Goal: Task Accomplishment & Management: Manage account settings

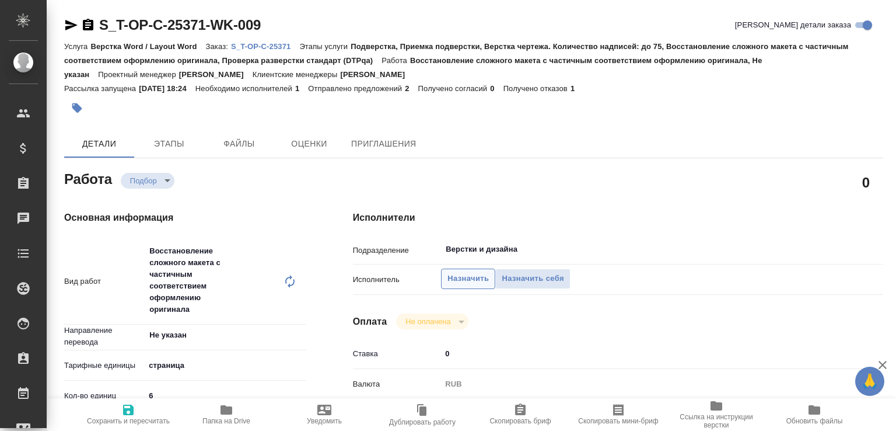
click at [457, 277] on span "Назначить" at bounding box center [467, 278] width 41 height 13
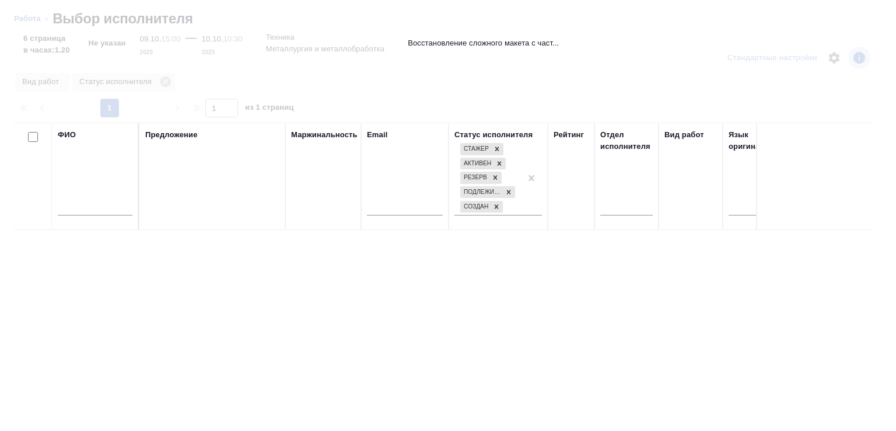
click at [92, 210] on input "text" at bounding box center [95, 208] width 75 height 15
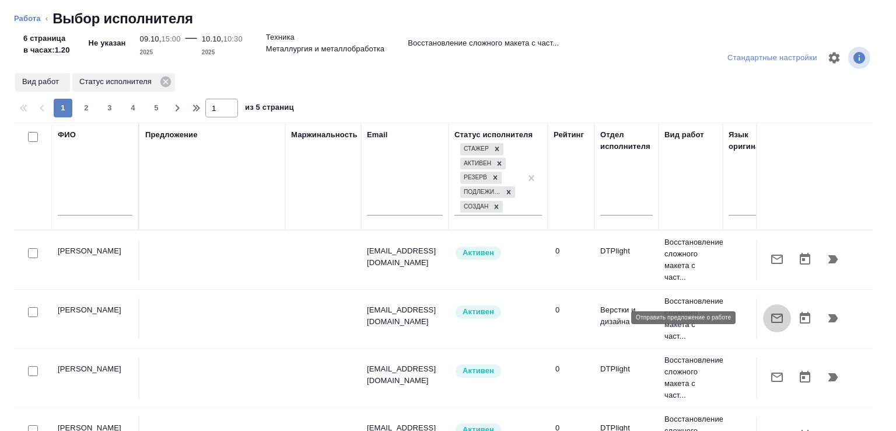
click at [763, 317] on button "button" at bounding box center [777, 318] width 28 height 28
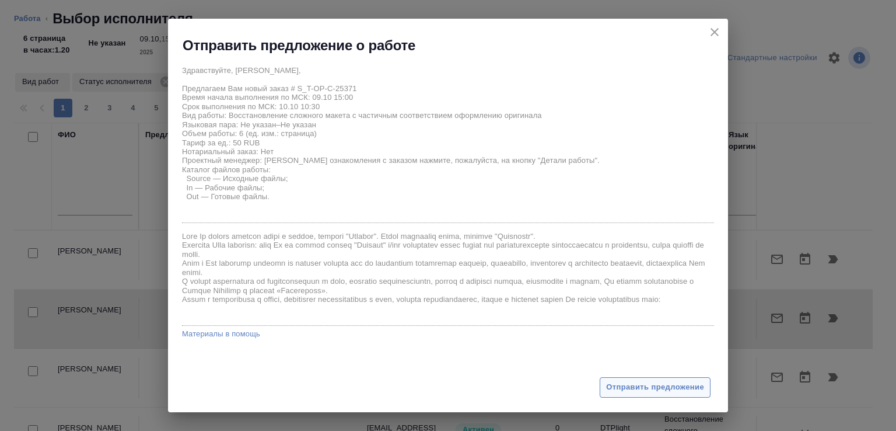
click at [624, 386] on span "Отправить предложение" at bounding box center [655, 386] width 98 height 13
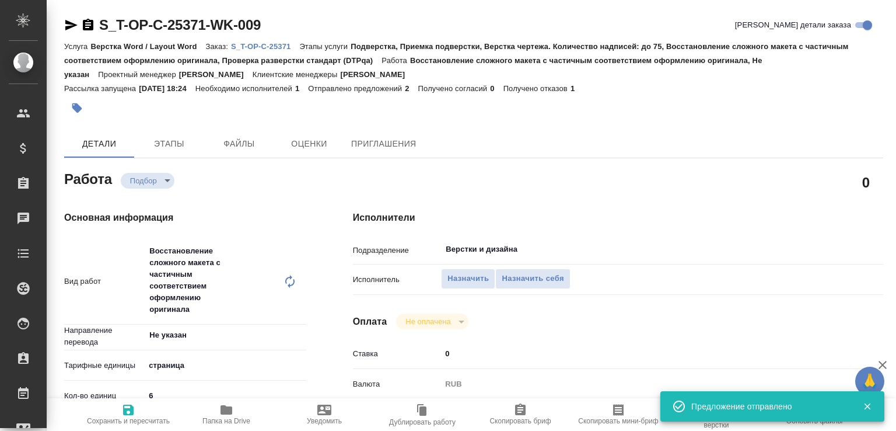
type input "recruiting"
type input "Не указан"
type input "5a8b1489cc6b4906c91bfdb2"
type input "6"
type input "tech"
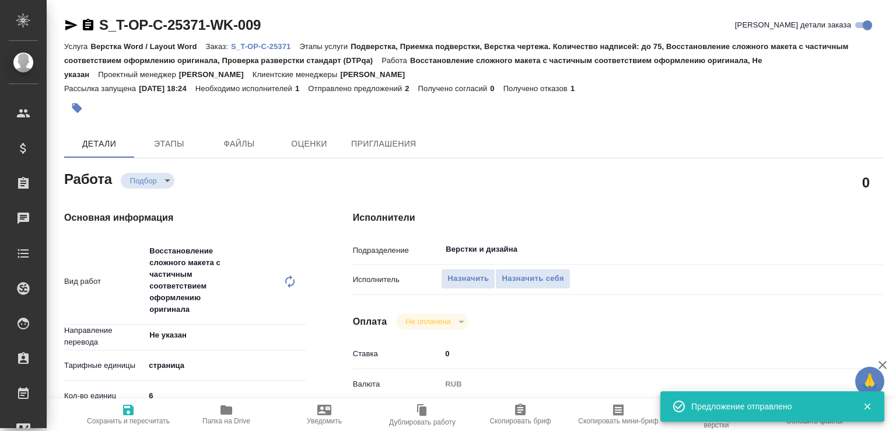
type input "60014e23f7d9dc5f480a3cf8"
type input "[DATE] 15:00"
type input "[DATE] 10:30"
type input "[DATE] 11:00"
type input "Верстки и дизайна"
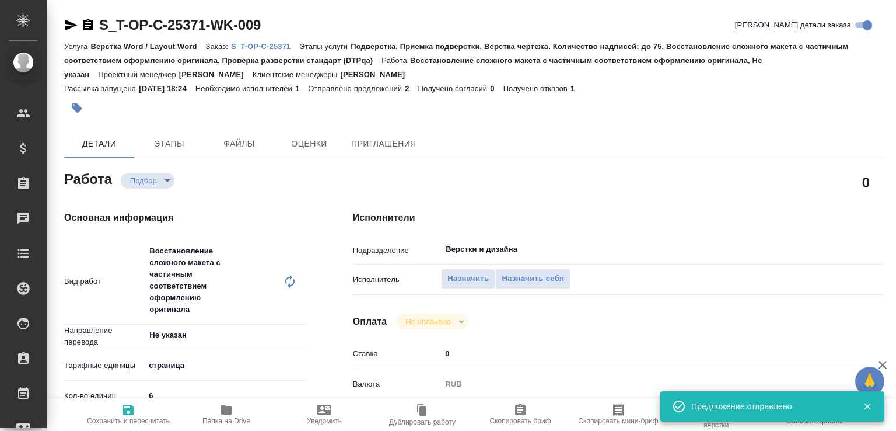
type input "notPayed"
type input "0"
type input "RUB"
type input "[PERSON_NAME]"
type input "S_T-OP-C-25371"
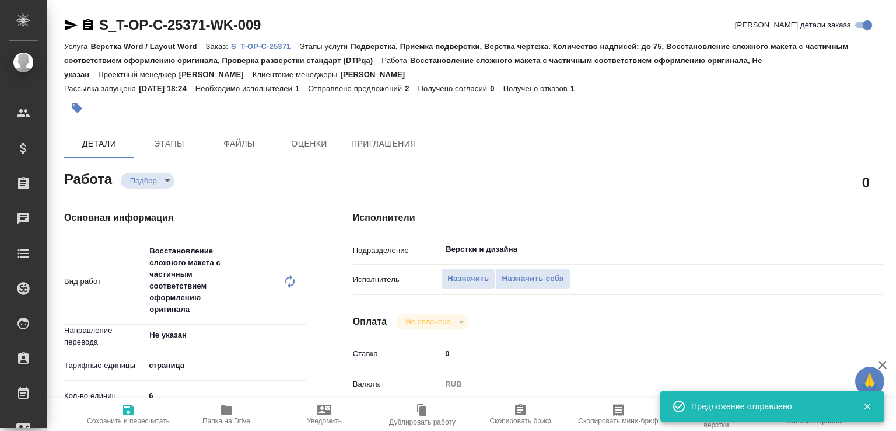
type input "Т-ОП-С-46963"
type input "Верстка Word / Layout Word"
type input "Подверстка, Приемка подверстки, Верстка чертежа. Количество надписей: до 75, Во…"
type input "[PERSON_NAME]"
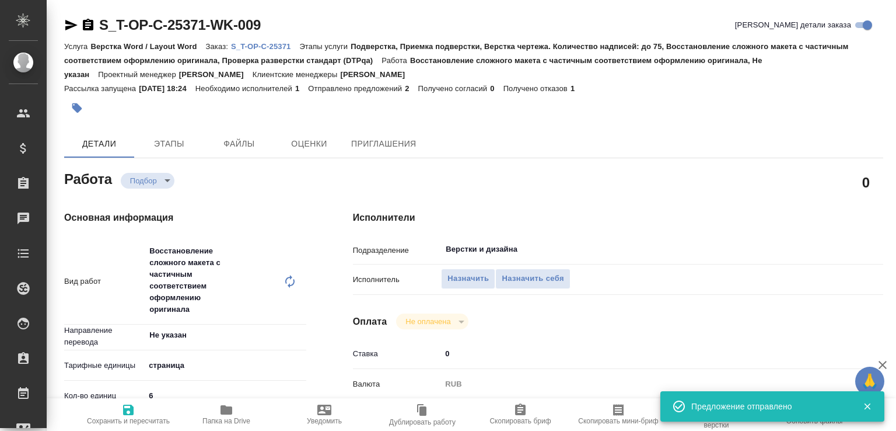
type input "/Clients/Т-ОП-С_Русал Глобал Менеджмент/Orders/S_T-OP-C-25371"
click at [469, 273] on span "Назначить" at bounding box center [467, 278] width 41 height 13
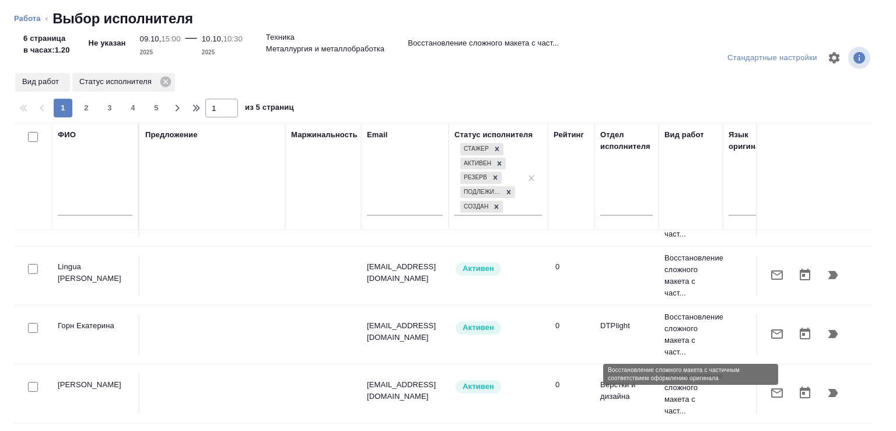
scroll to position [445, 0]
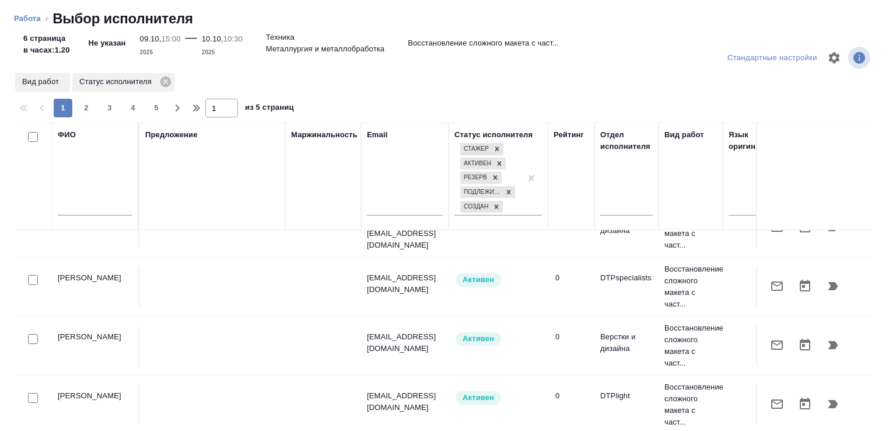
click at [107, 212] on input "text" at bounding box center [95, 208] width 75 height 15
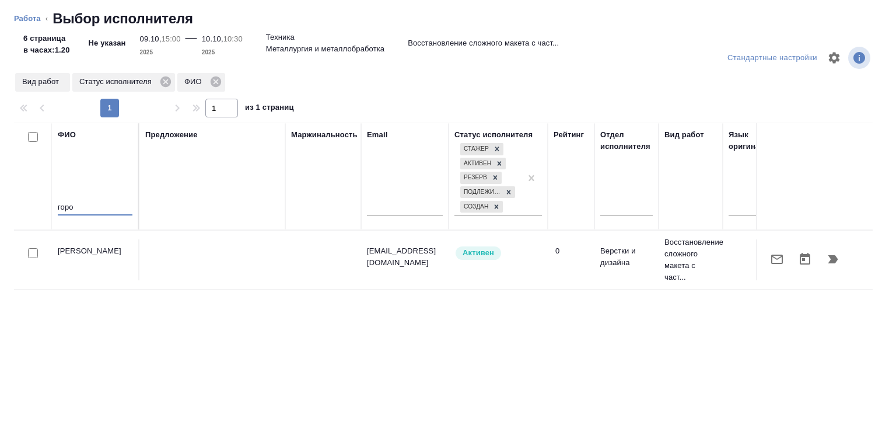
scroll to position [0, 0]
type input "горо"
click at [770, 262] on icon "button" at bounding box center [777, 259] width 14 height 14
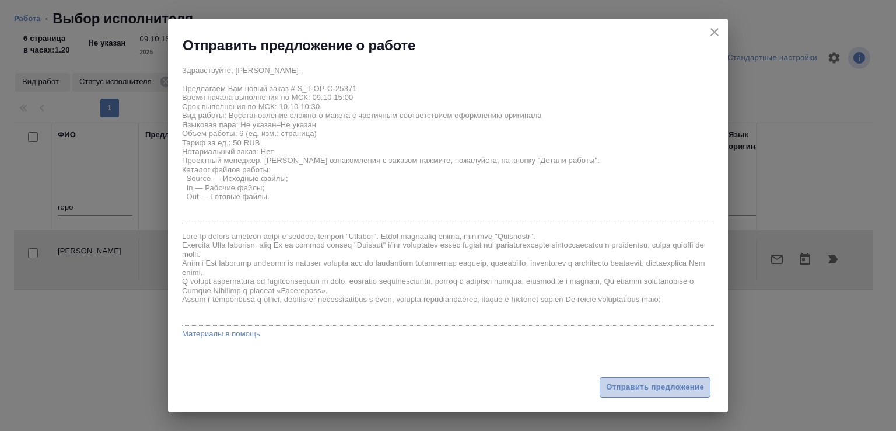
click at [662, 381] on span "Отправить предложение" at bounding box center [655, 386] width 98 height 13
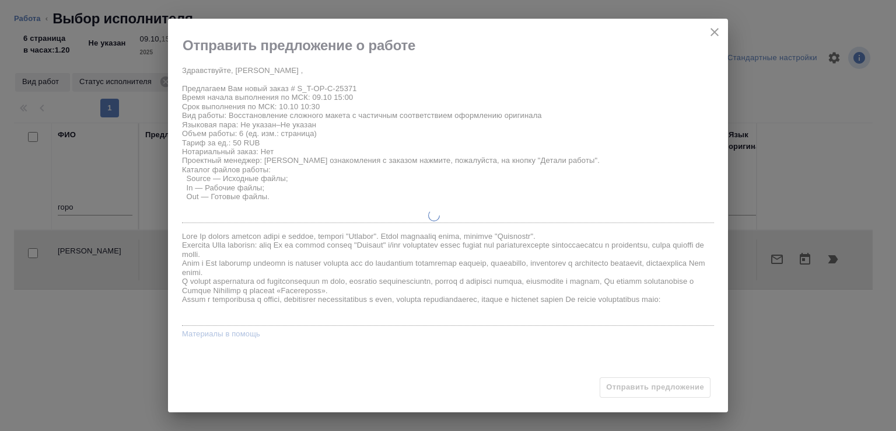
type input "recruiting"
type input "Не указан"
type input "5a8b1489cc6b4906c91bfdb2"
type input "6"
type input "tech"
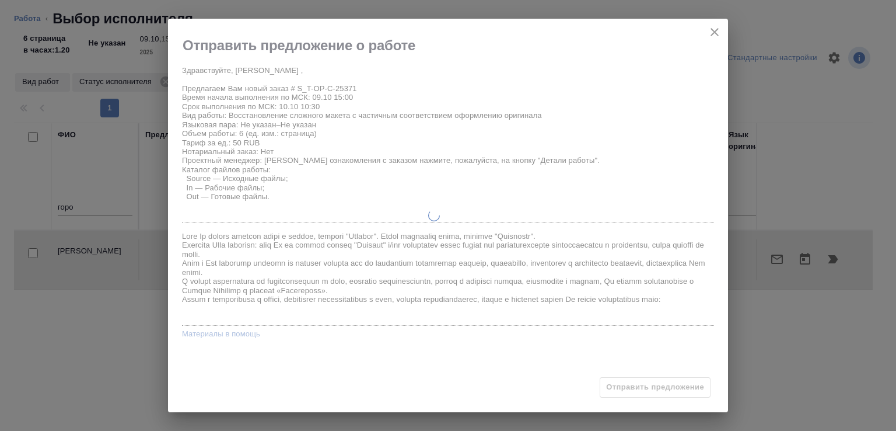
type input "60014e23f7d9dc5f480a3cf8"
type input "09.10.2025 15:00"
type input "10.10.2025 10:30"
type input "13.10.2025 11:00"
type input "Верстки и дизайна"
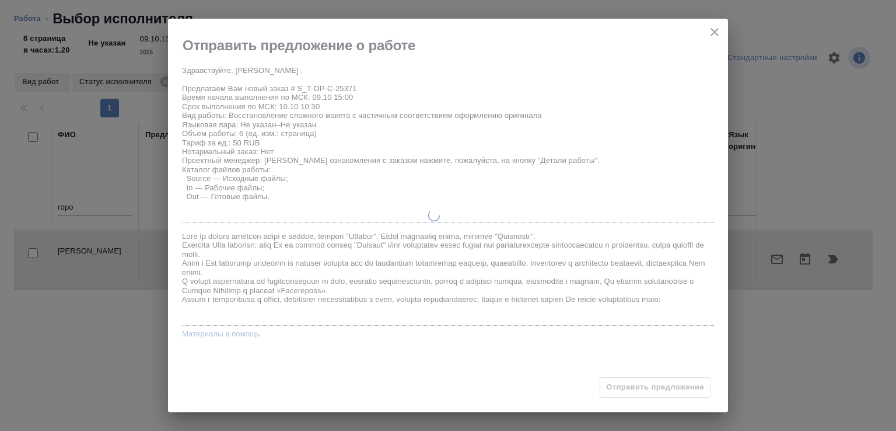
type input "notPayed"
type input "0"
type input "RUB"
type input "Авдеенко Кирилл"
type input "S_T-OP-C-25371"
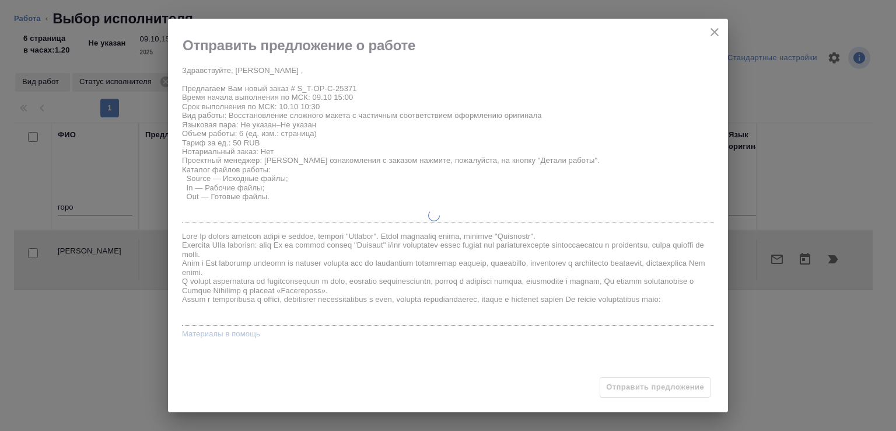
type input "Т-ОП-С-46963"
type input "Верстка Word / Layout Word"
type input "Подверстка, Приемка подверстки, Верстка чертежа. Количество надписей: до 75, Во…"
type input "Горленко Юлия"
type input "[PERSON_NAME]"
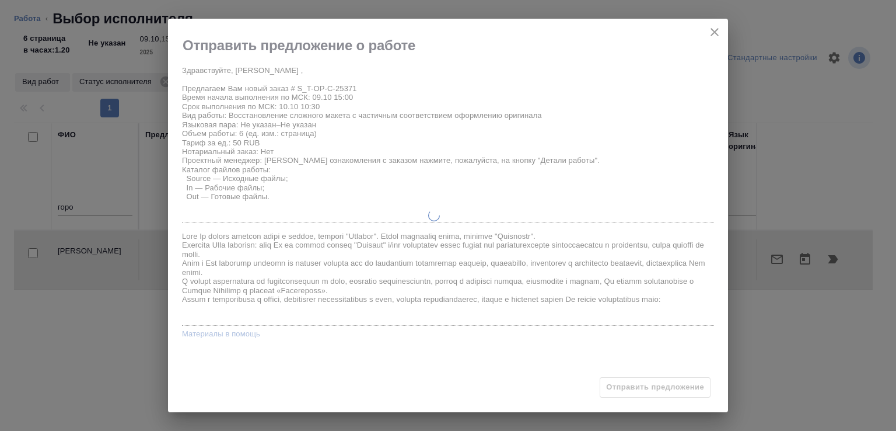
type input "/Clients/Т-ОП-С_Русал Глобал Менеджмент/Orders/S_T-OP-C-25371"
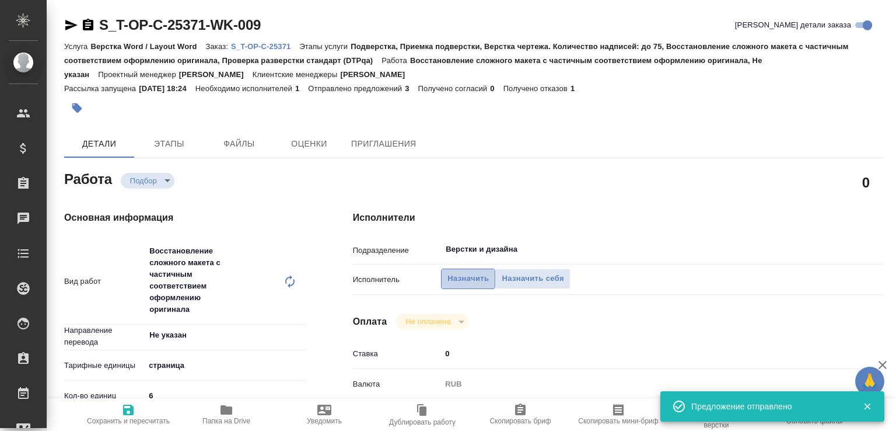
click at [464, 281] on span "Назначить" at bounding box center [467, 278] width 41 height 13
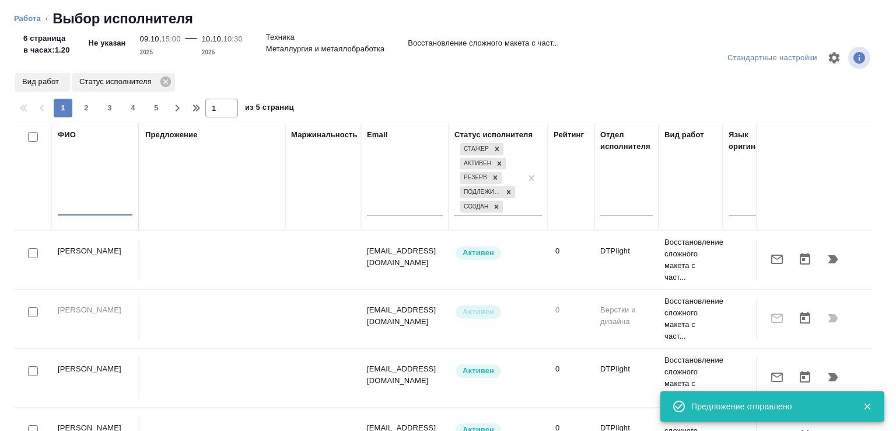
click at [97, 207] on input "text" at bounding box center [95, 208] width 75 height 15
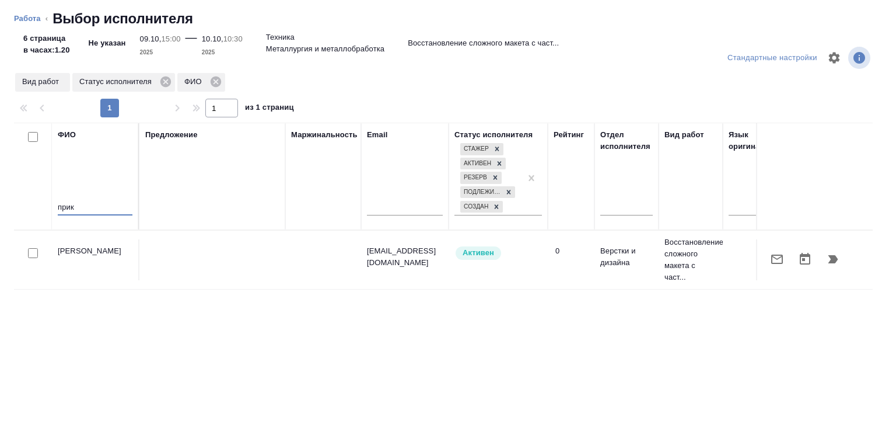
type input "прик"
click at [770, 257] on icon "button" at bounding box center [777, 259] width 14 height 14
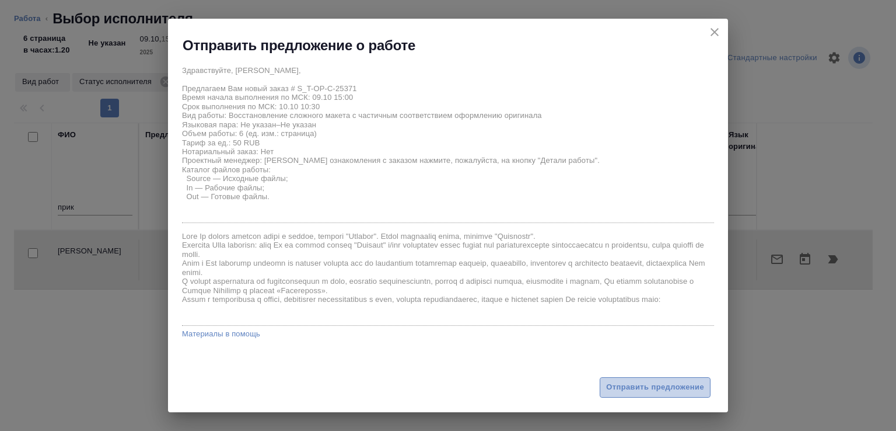
click at [642, 386] on span "Отправить предложение" at bounding box center [655, 386] width 98 height 13
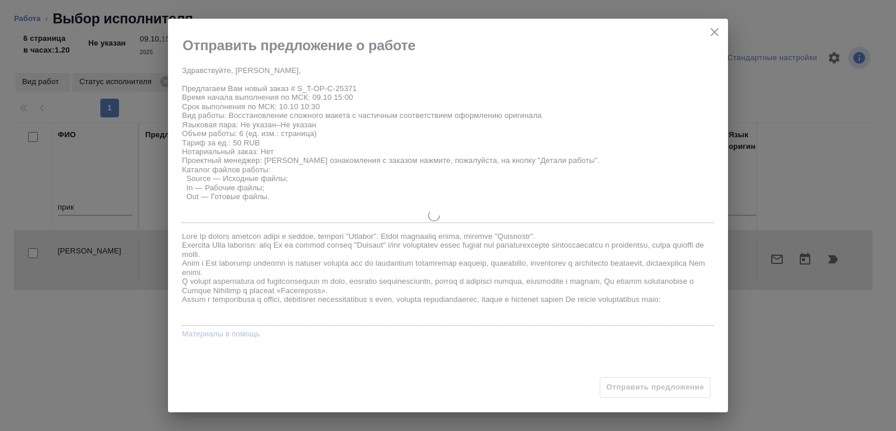
type input "recruiting"
type input "Не указан"
type input "5a8b1489cc6b4906c91bfdb2"
type input "6"
type input "tech"
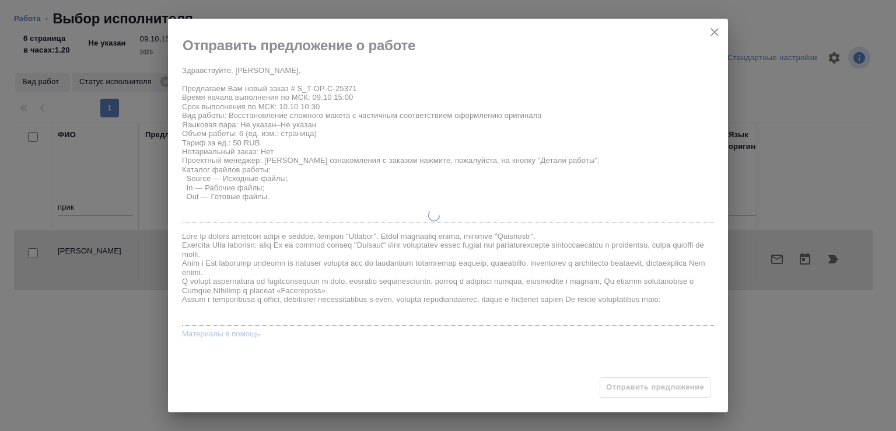
type input "60014e23f7d9dc5f480a3cf8"
type input "09.10.2025 15:00"
type input "10.10.2025 10:30"
type input "13.10.2025 11:00"
type input "Верстки и дизайна"
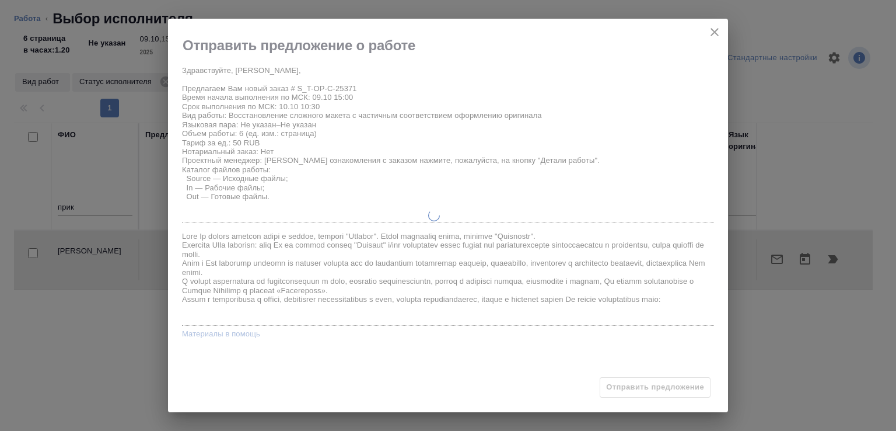
type input "notPayed"
type input "0"
type input "RUB"
type input "Авдеенко Кирилл"
type input "S_T-OP-C-25371"
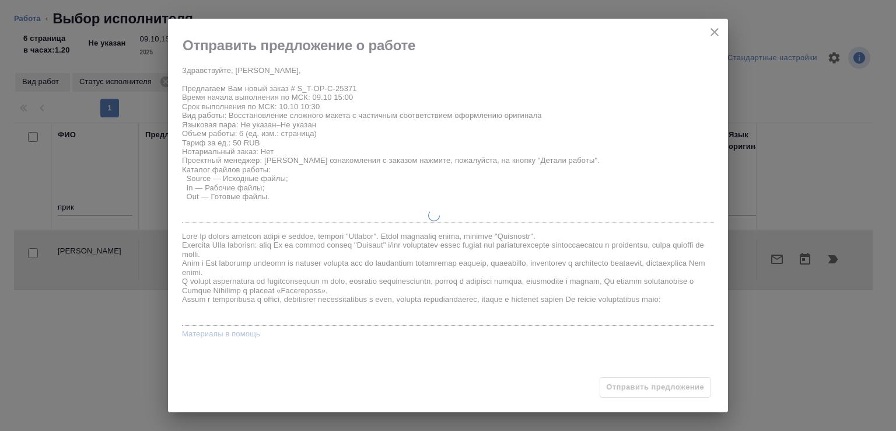
type input "Т-ОП-С-46963"
type input "Верстка Word / Layout Word"
type input "Подверстка, Приемка подверстки, Верстка чертежа. Количество надписей: до 75, Во…"
type input "Горленко Юлия"
type input "[PERSON_NAME]"
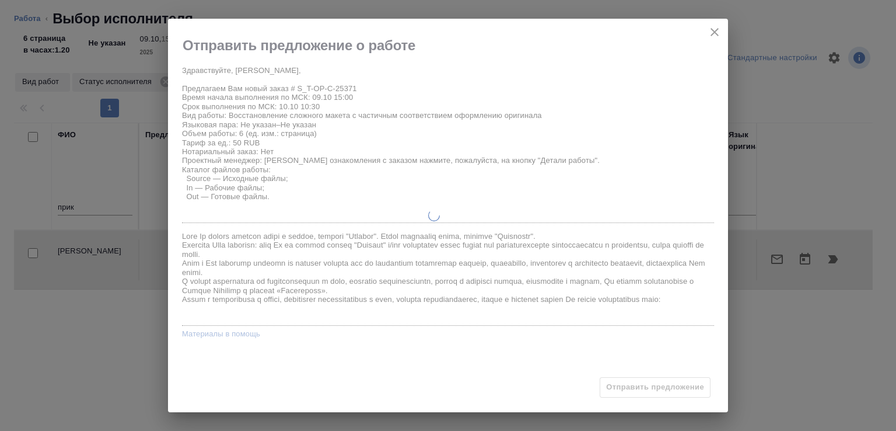
type input "/Clients/Т-ОП-С_Русал Глобал Менеджмент/Orders/S_T-OP-C-25371"
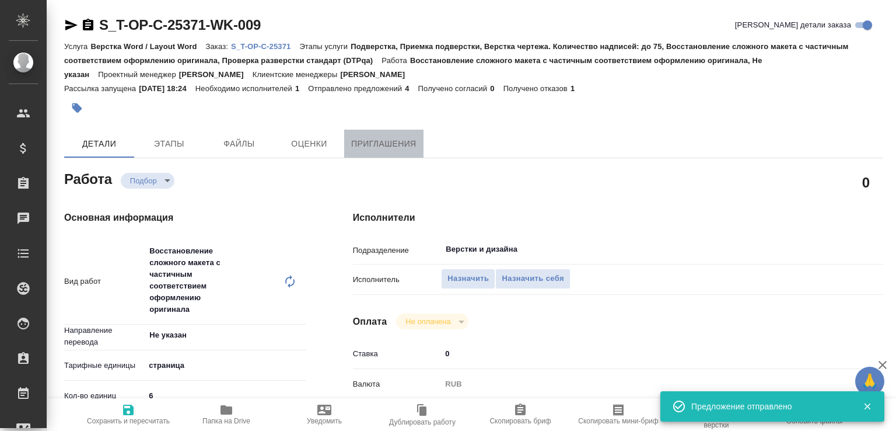
click at [362, 144] on span "Приглашения" at bounding box center [383, 144] width 65 height 15
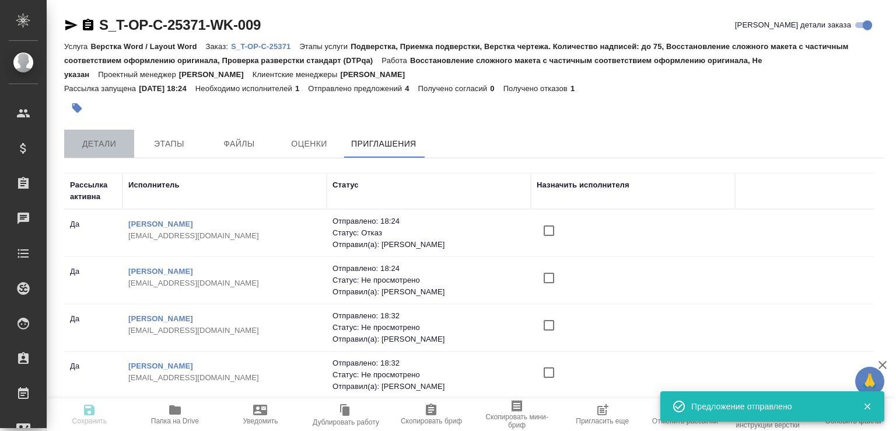
click at [107, 146] on span "Детали" at bounding box center [99, 144] width 56 height 15
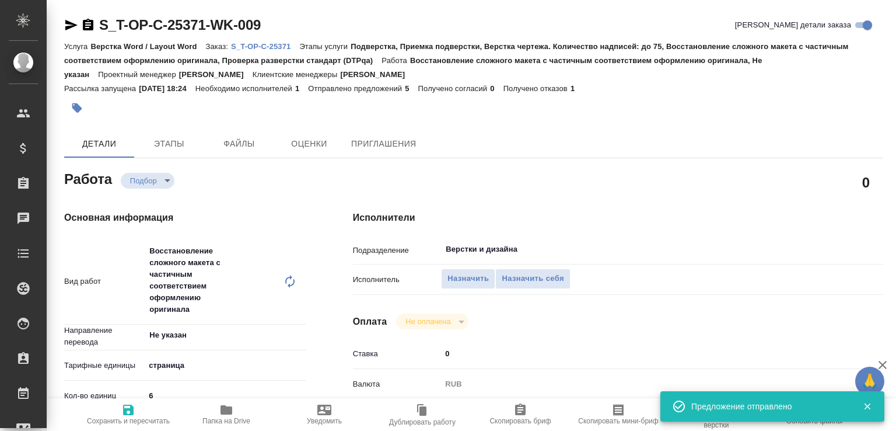
type textarea "x"
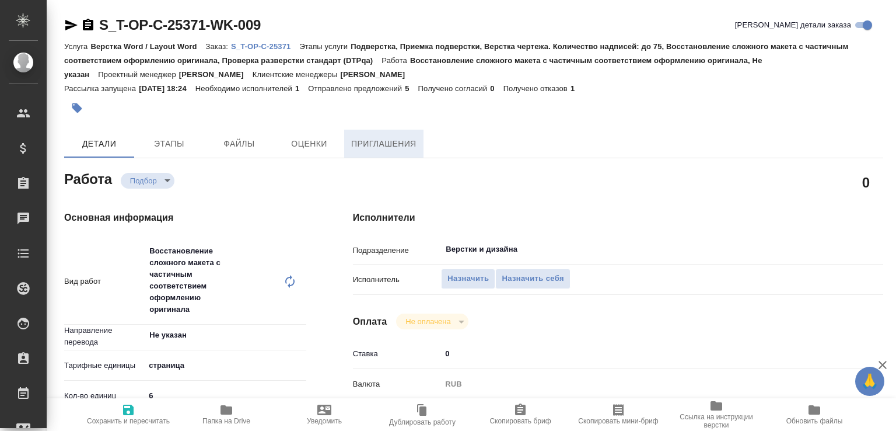
click at [383, 137] on span "Приглашения" at bounding box center [383, 144] width 65 height 15
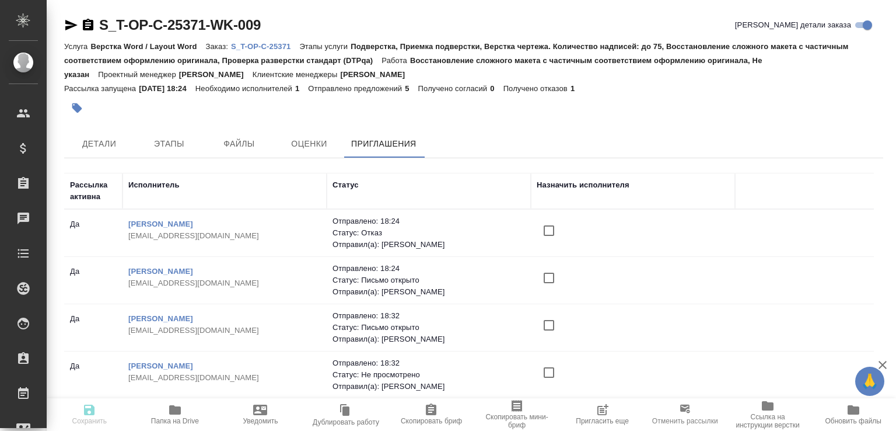
scroll to position [93, 0]
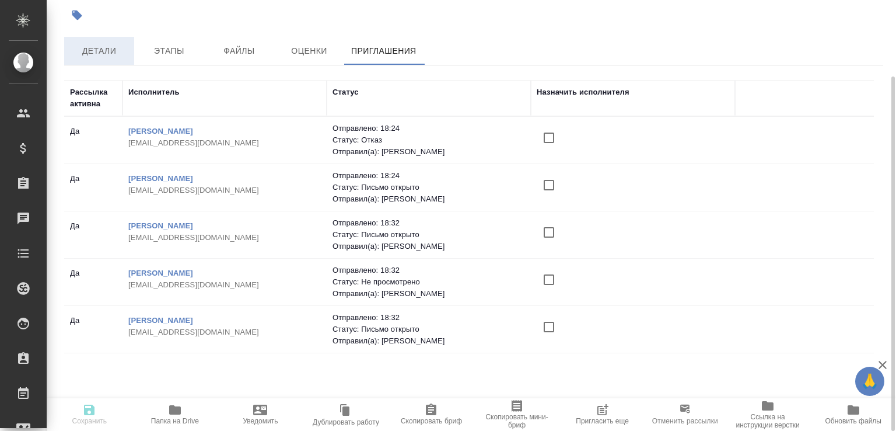
click at [123, 57] on span "Детали" at bounding box center [99, 51] width 56 height 15
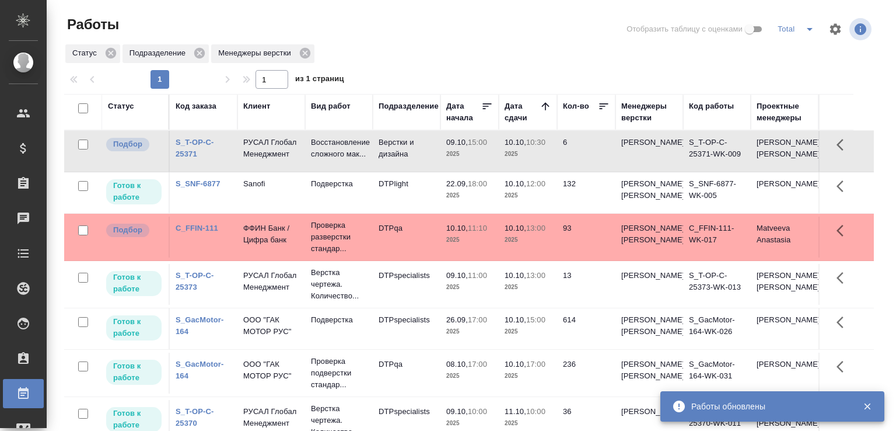
scroll to position [90, 0]
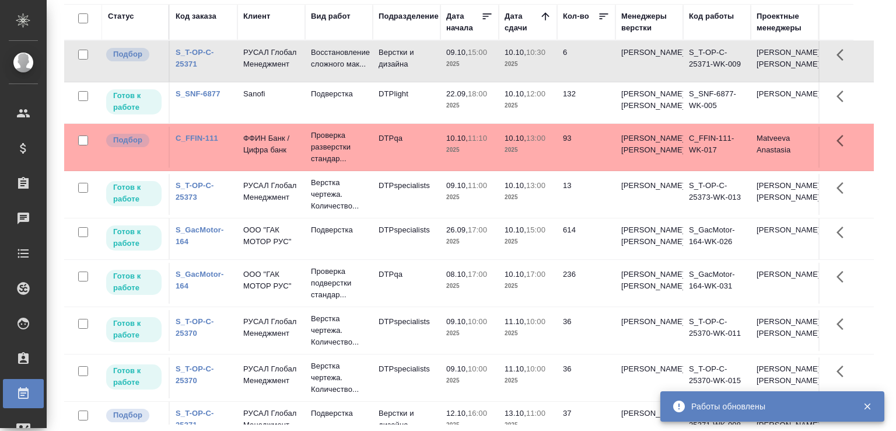
click at [308, 60] on td "Восстановление сложного мак..." at bounding box center [339, 61] width 68 height 41
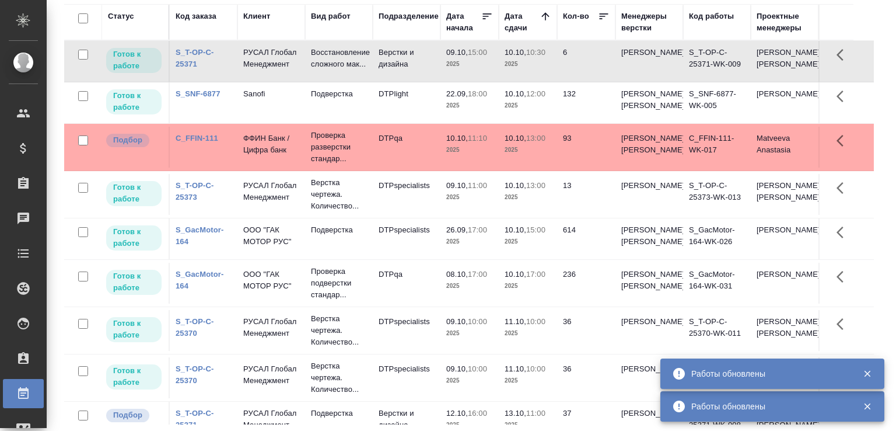
click at [869, 202] on div "Статус Код заказа Клиент Вид работ Подразделение Дата начала Дата сдачи Кол-во …" at bounding box center [473, 214] width 819 height 420
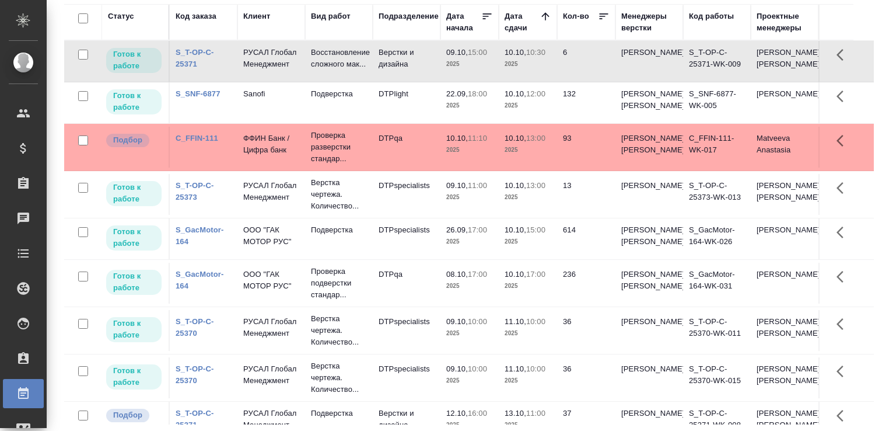
click at [871, 350] on div "Статус Код заказа Клиент Вид работ Подразделение Дата начала Дата сдачи Кол-во …" at bounding box center [473, 214] width 819 height 420
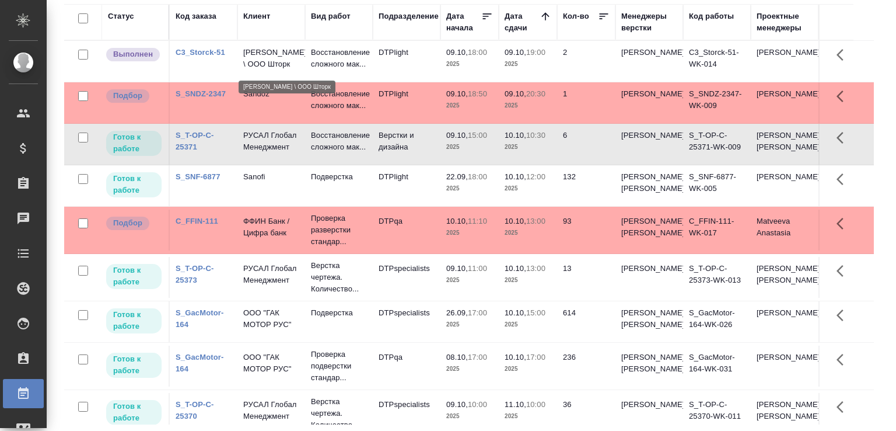
click at [291, 57] on p "Storck \ ООО Шторк" at bounding box center [271, 58] width 56 height 23
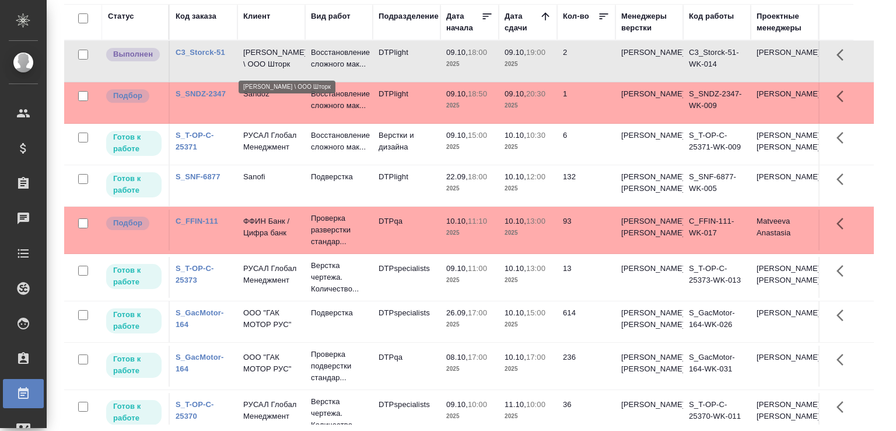
click at [291, 57] on p "Storck \ ООО Шторк" at bounding box center [271, 58] width 56 height 23
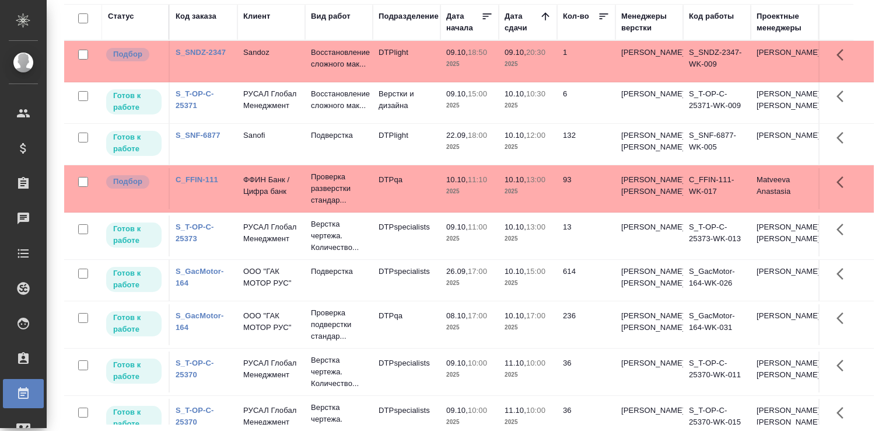
click at [307, 61] on td "Восстановление сложного мак..." at bounding box center [339, 61] width 68 height 41
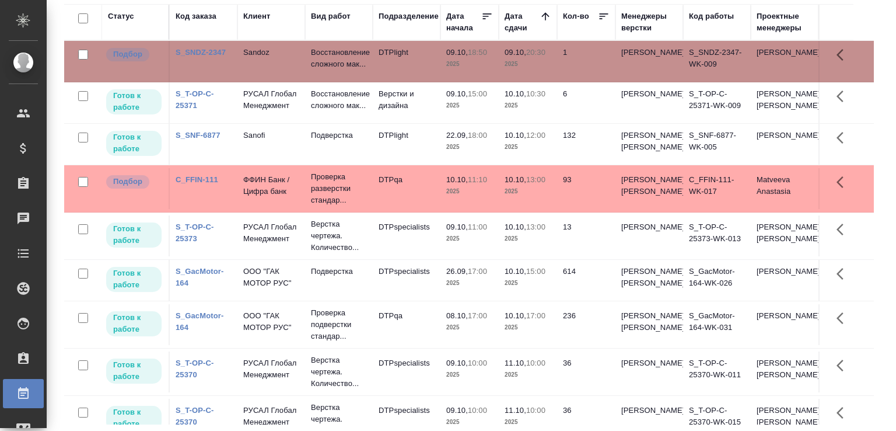
click at [306, 61] on td "Восстановление сложного мак..." at bounding box center [339, 61] width 68 height 41
click at [875, 90] on div "Работы Отобразить таблицу с оценками Total Статус Подразделение Менеджеры верст…" at bounding box center [474, 170] width 832 height 520
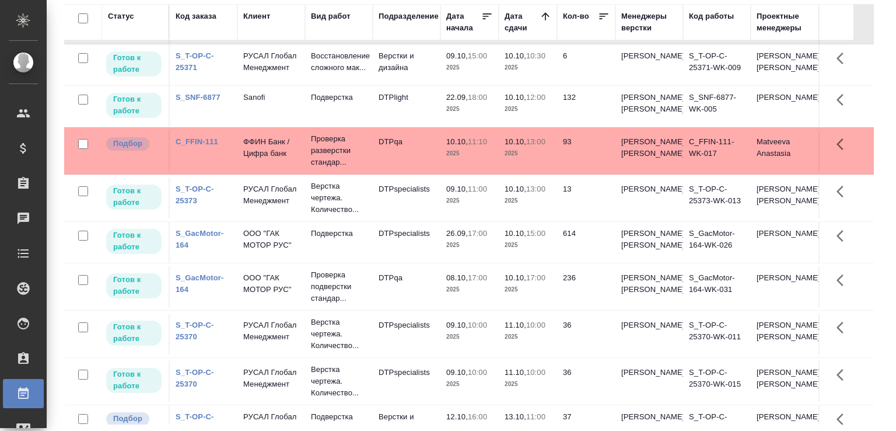
scroll to position [0, 0]
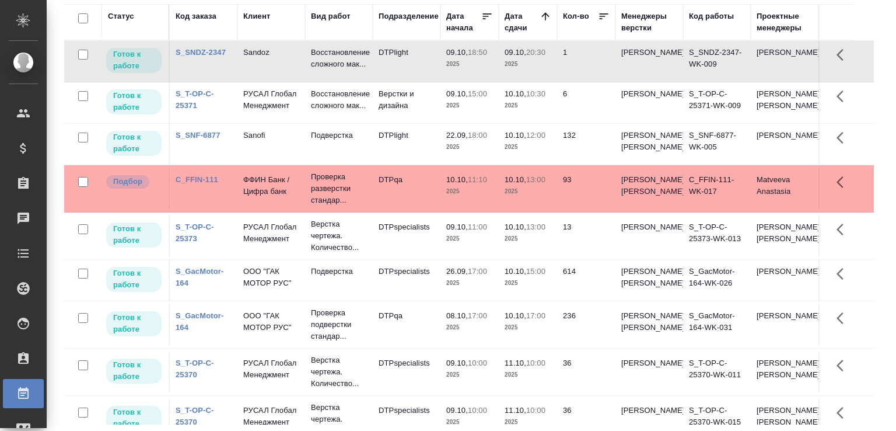
click at [874, 145] on div "Работы Отобразить таблицу с оценками Total Статус Подразделение Менеджеры верст…" at bounding box center [474, 170] width 832 height 520
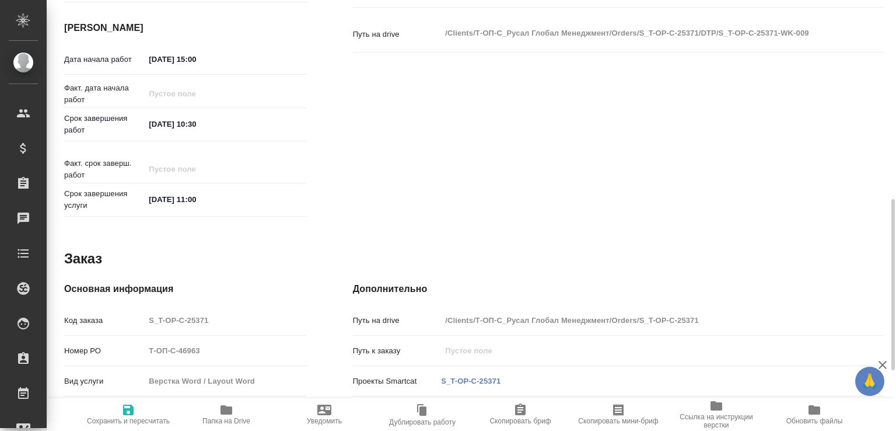
scroll to position [251, 0]
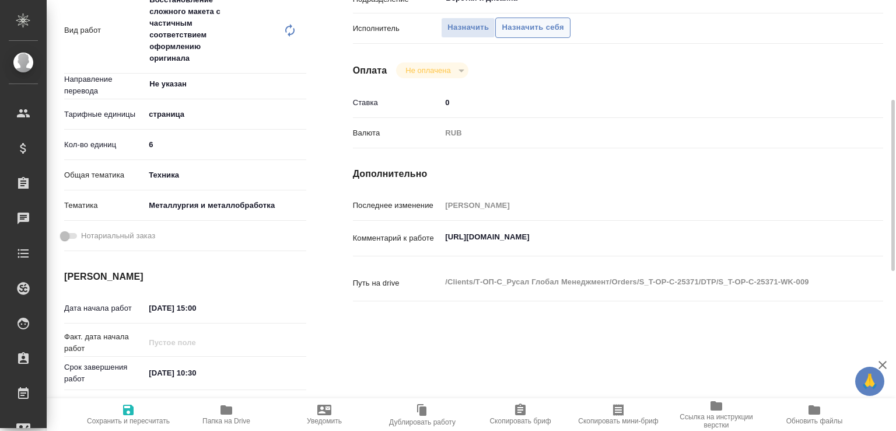
click at [527, 21] on span "Назначить себя" at bounding box center [533, 27] width 62 height 13
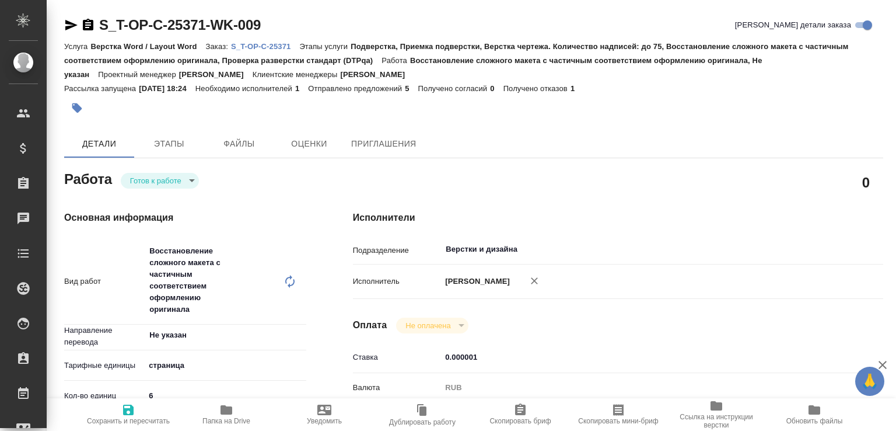
type textarea "x"
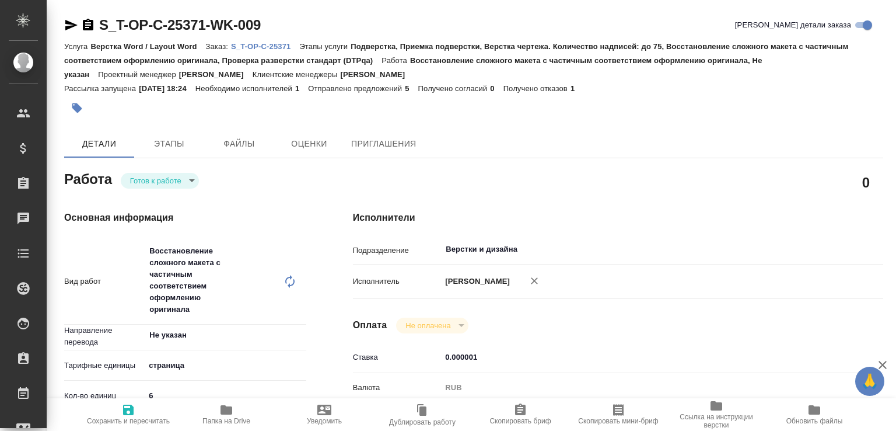
type textarea "x"
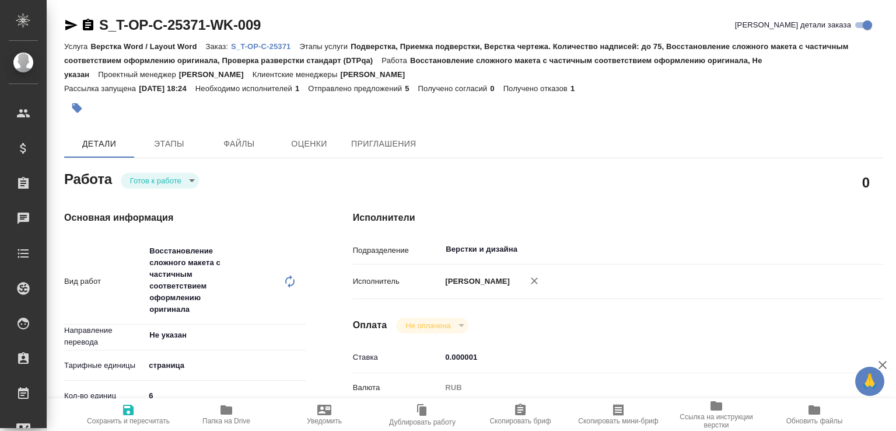
type textarea "x"
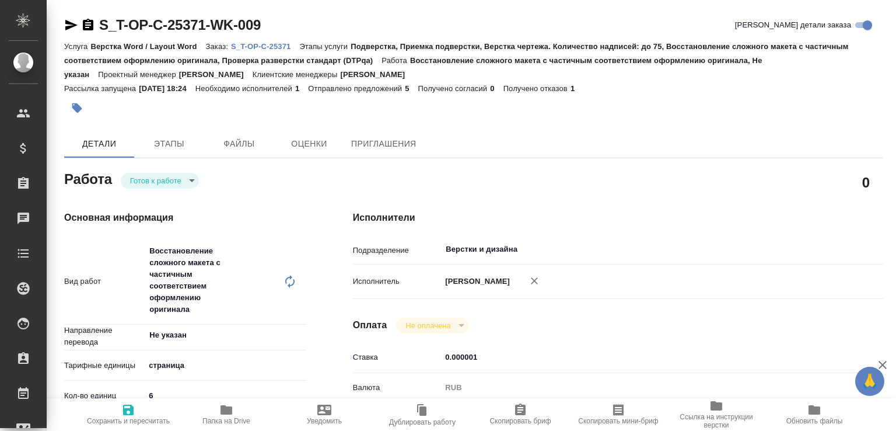
type textarea "x"
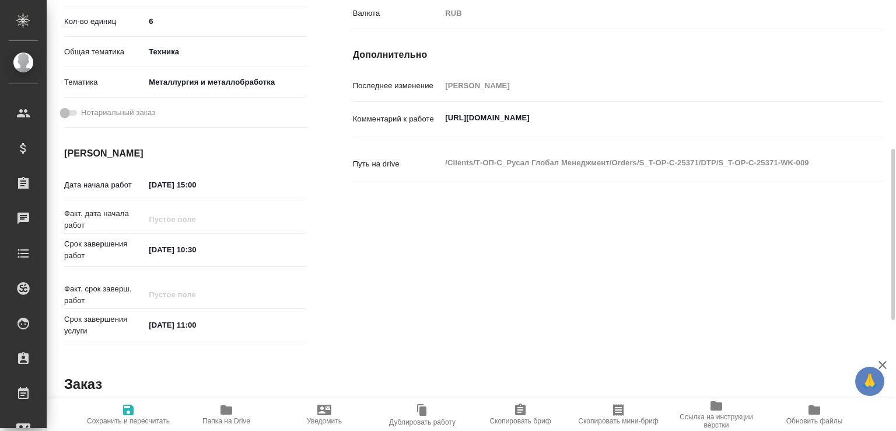
scroll to position [2, 0]
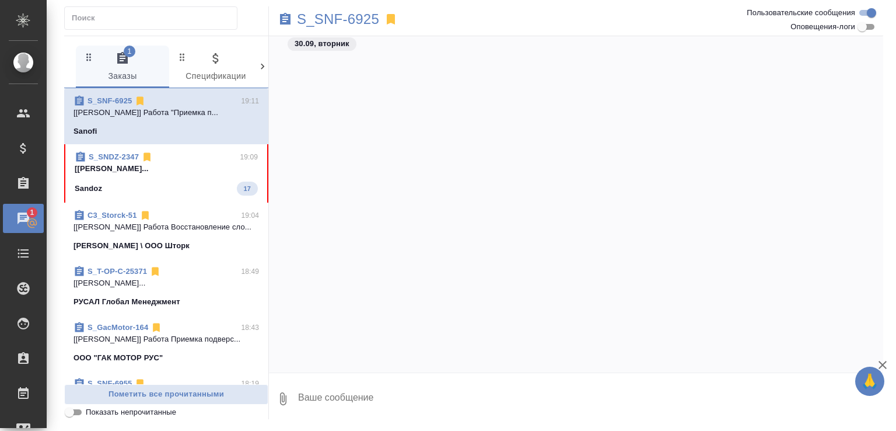
scroll to position [1155, 0]
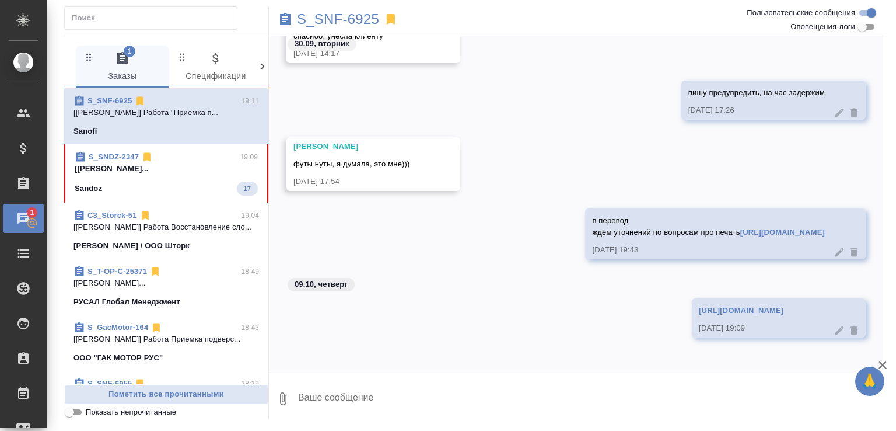
click at [185, 174] on p "[Горшкова Валентина] Работа Постредактур..." at bounding box center [166, 169] width 183 height 12
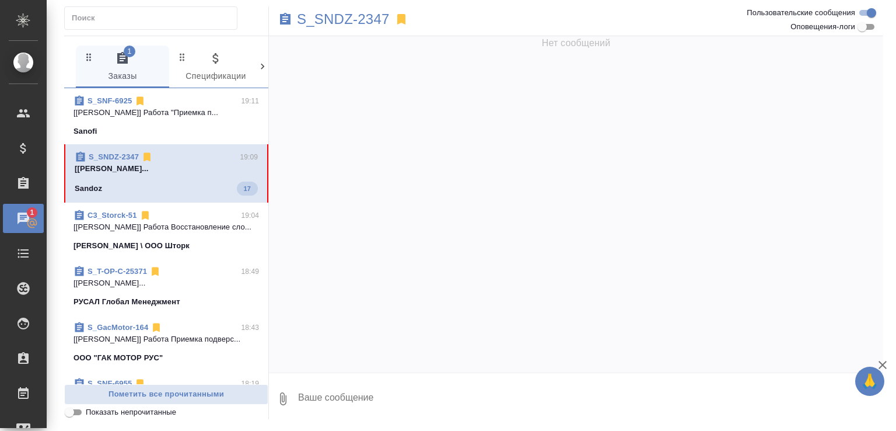
scroll to position [0, 0]
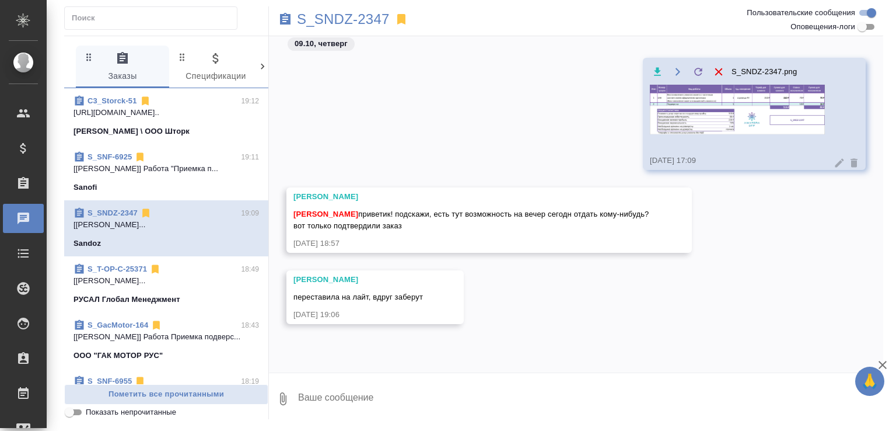
click at [331, 396] on textarea at bounding box center [590, 399] width 586 height 40
type textarea "да вряд ли, тишина в эфире, смотрю"
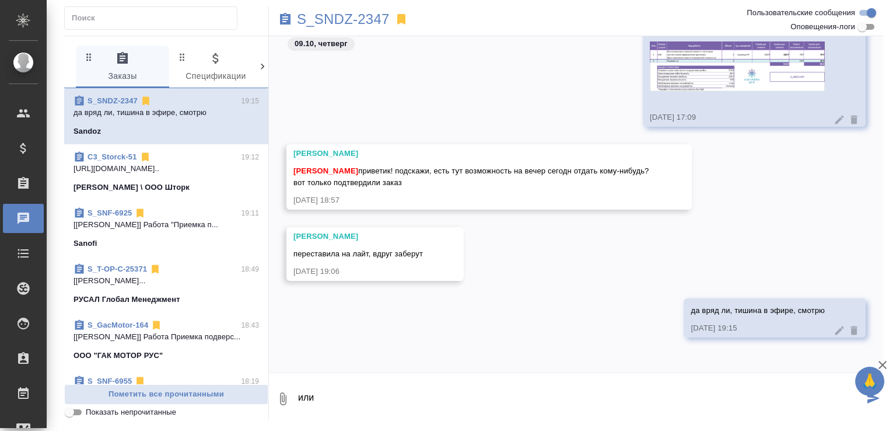
type textarea "или"
type textarea "а, стоп, не дышу, может, Анна заберёт"
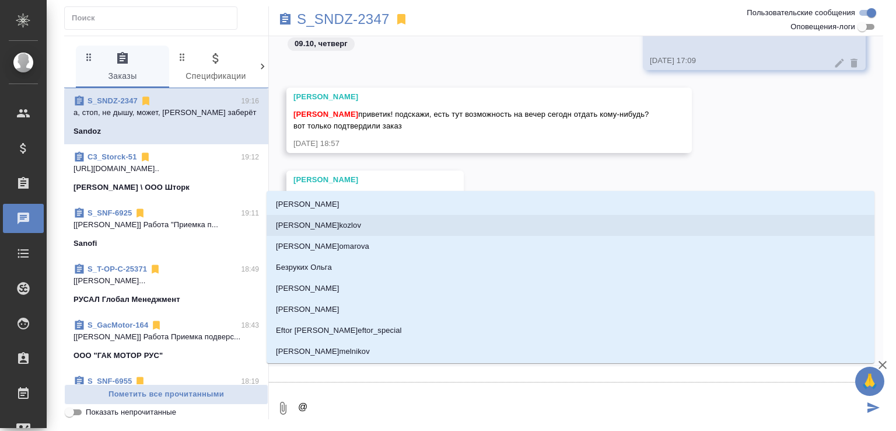
type textarea "@г"
type input "г"
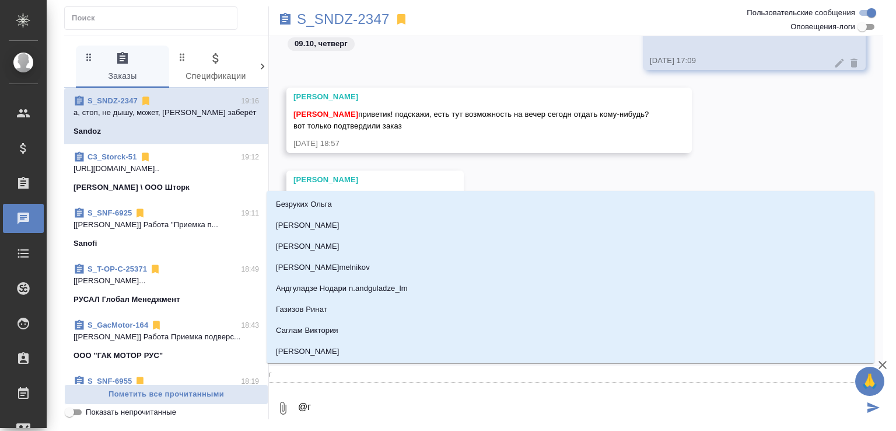
type textarea "@го"
type input "го"
type textarea "@гор"
type input "гор"
type textarea "@горш"
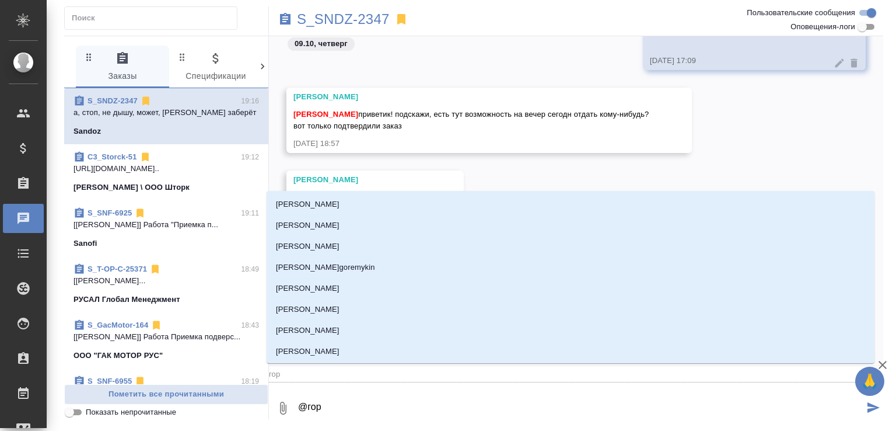
type input "горш"
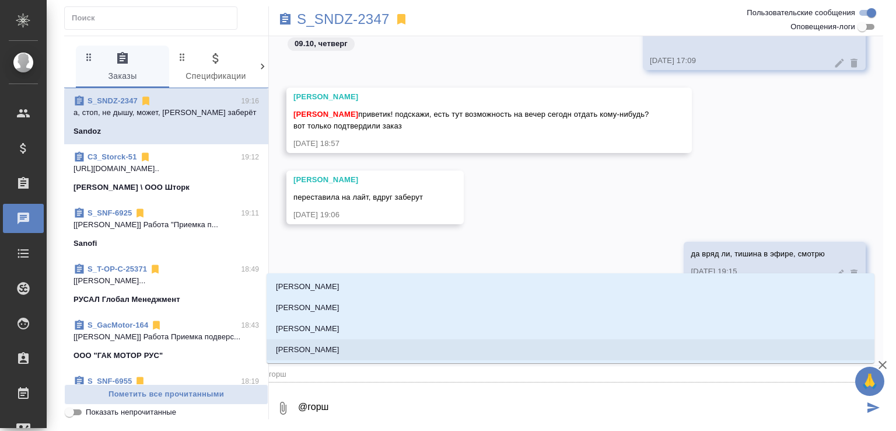
click at [366, 341] on li "Горшкова Валентина" at bounding box center [571, 349] width 608 height 21
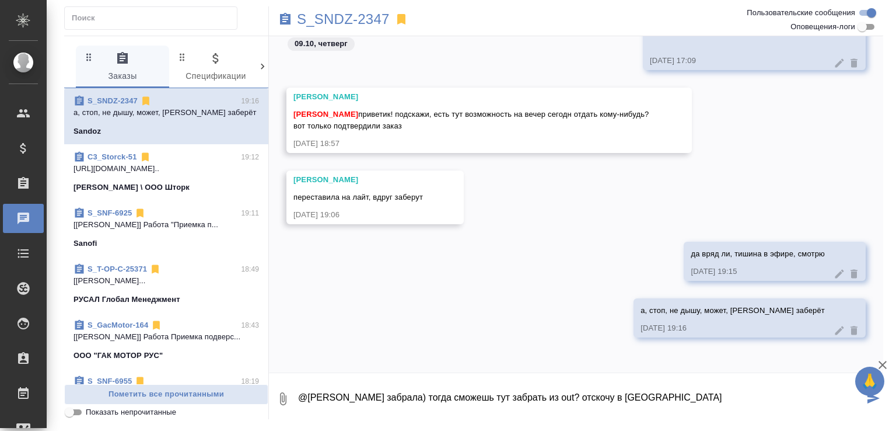
type textarea "@Горшкова Валентина забрала) тогда сможешь тут забрать из out? отскочу в аптеку"
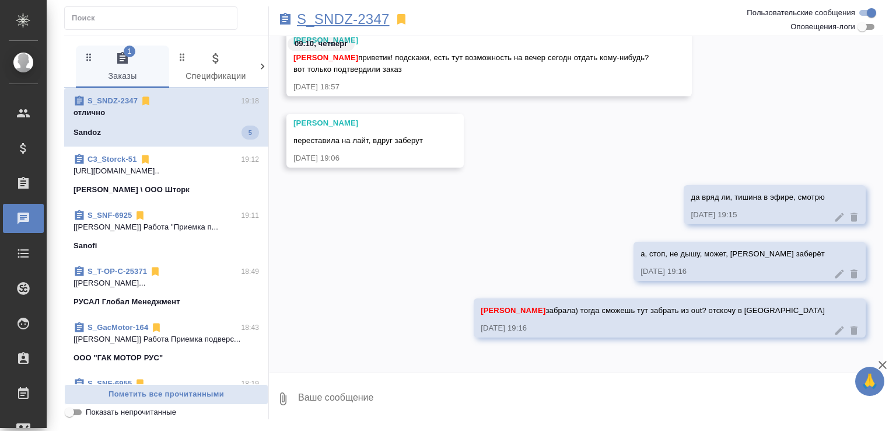
scroll to position [242, 0]
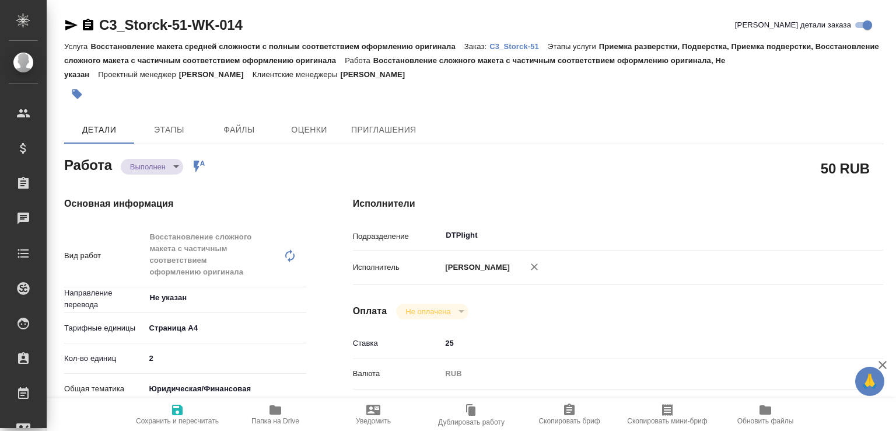
click at [158, 162] on body "🙏 .cls-1 fill:#fff; AWATERA [PERSON_NAME]malofeeva Клиенты Спецификации Заказы …" at bounding box center [448, 215] width 896 height 431
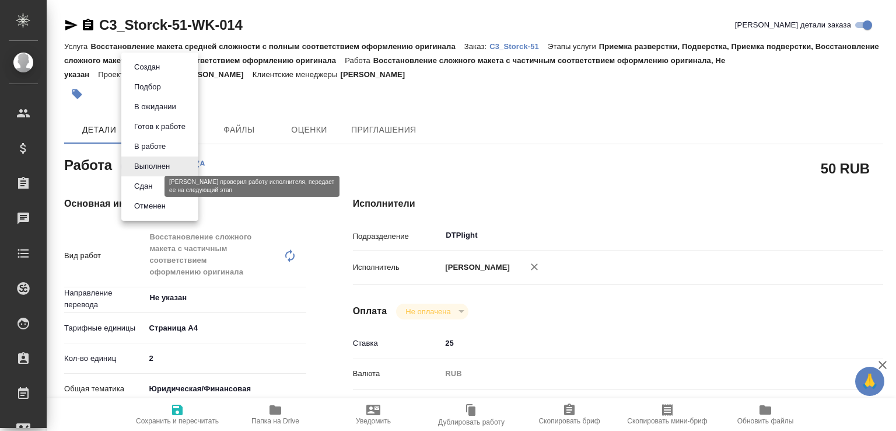
click at [156, 186] on button "Сдан" at bounding box center [143, 186] width 25 height 13
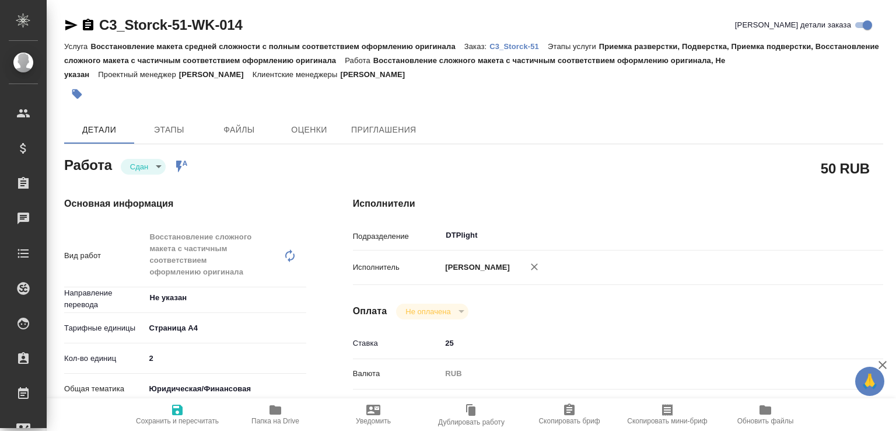
type textarea "x"
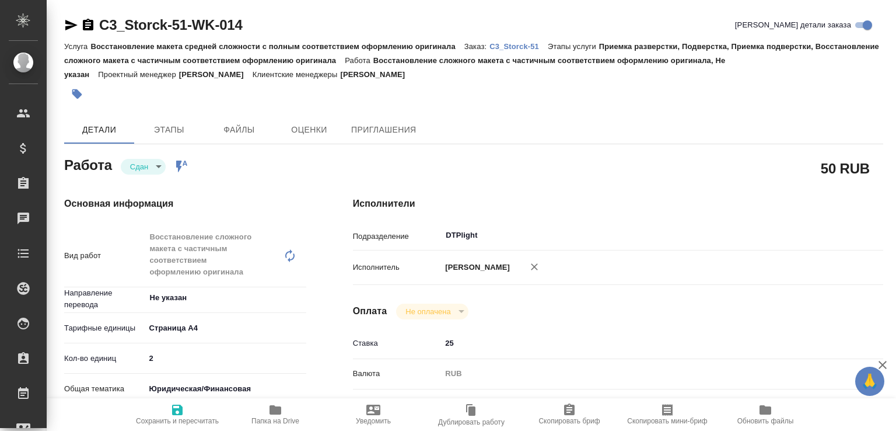
type textarea "x"
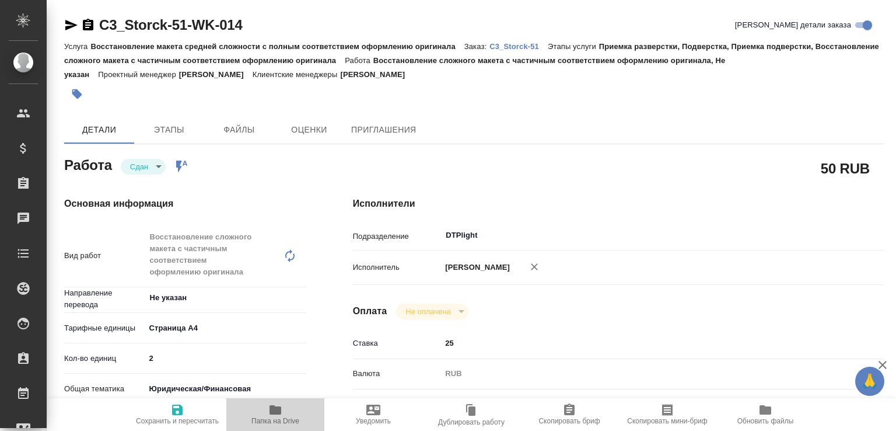
click at [277, 419] on span "Папка на Drive" at bounding box center [275, 421] width 48 height 8
click at [505, 47] on p "C3_Storck-51" at bounding box center [518, 46] width 58 height 9
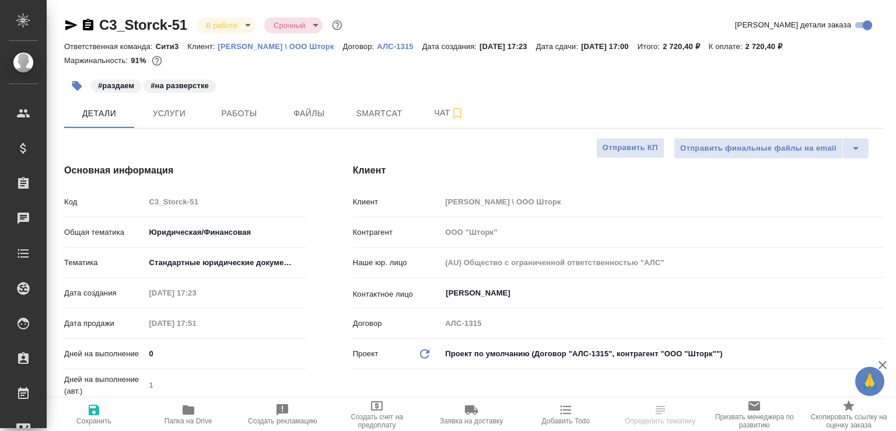
select select "RU"
type textarea "x"
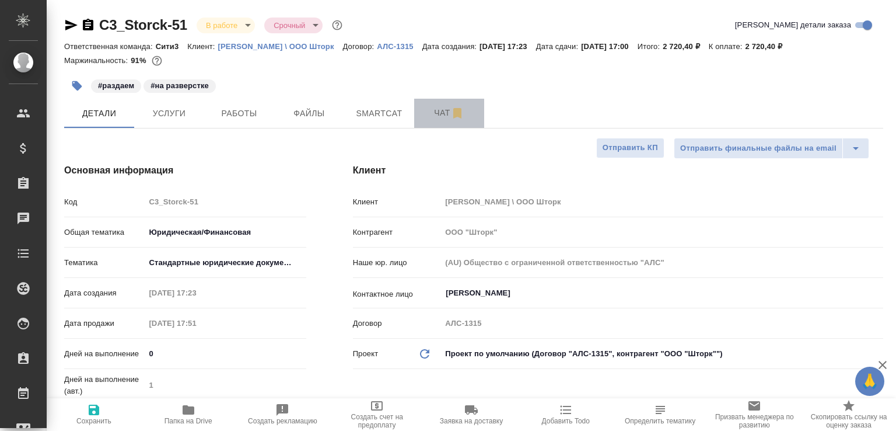
click at [432, 106] on span "Чат" at bounding box center [449, 113] width 56 height 15
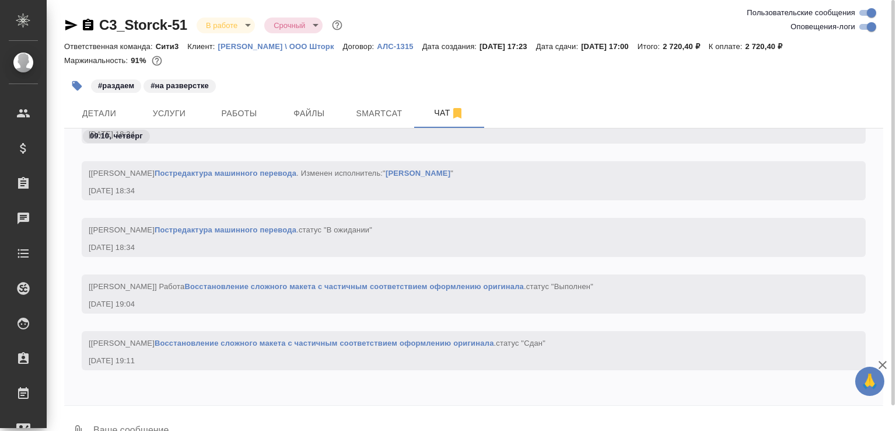
click at [308, 414] on textarea at bounding box center [487, 431] width 791 height 40
paste textarea "https://drive.awatera.com/apps/files/files/10638349?dir=/Shares/Storck/Orders/C…"
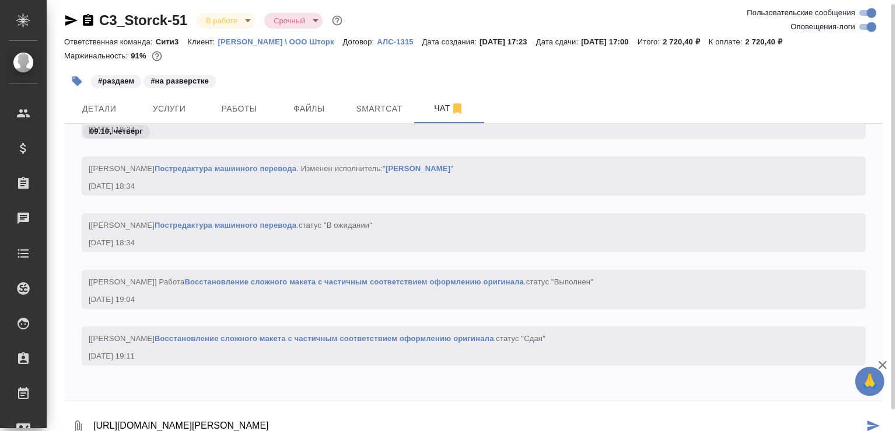
type textarea "https://drive.awatera.com/apps/files/files/10638349?dir=/Shares/Storck/Orders/C…"
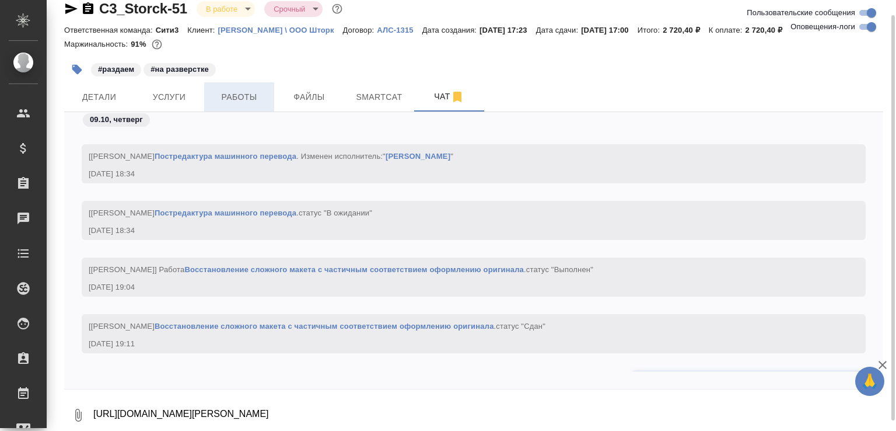
scroll to position [3078, 0]
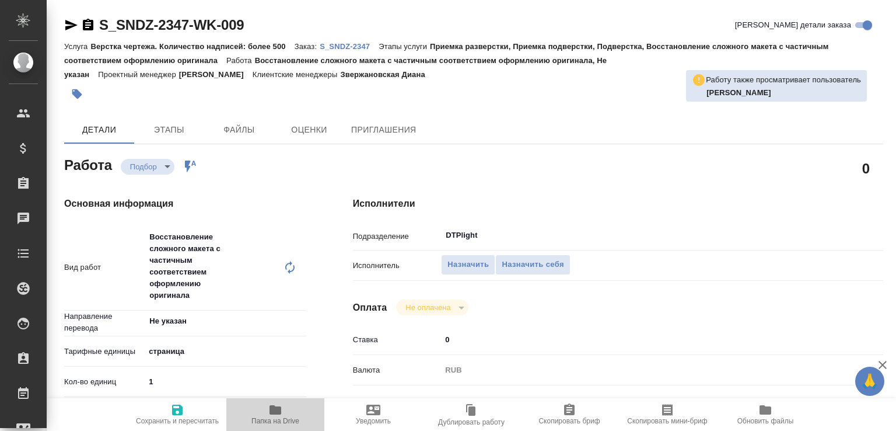
click at [264, 404] on span "Папка на Drive" at bounding box center [275, 414] width 84 height 22
type textarea "x"
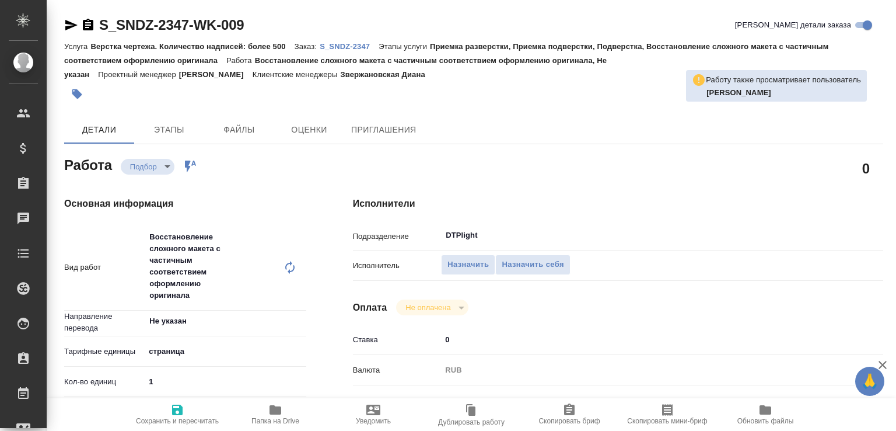
type textarea "x"
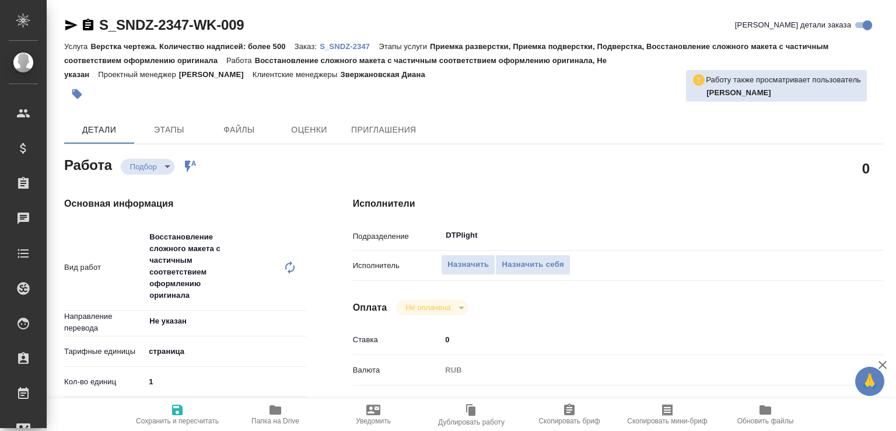
type textarea "x"
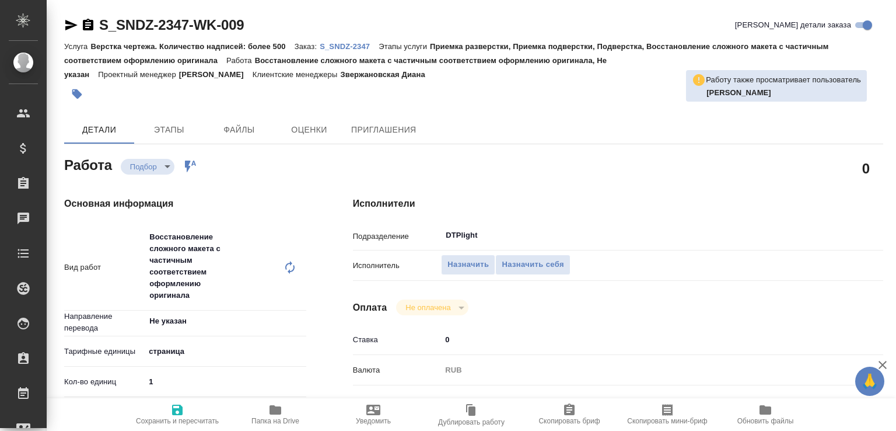
type textarea "x"
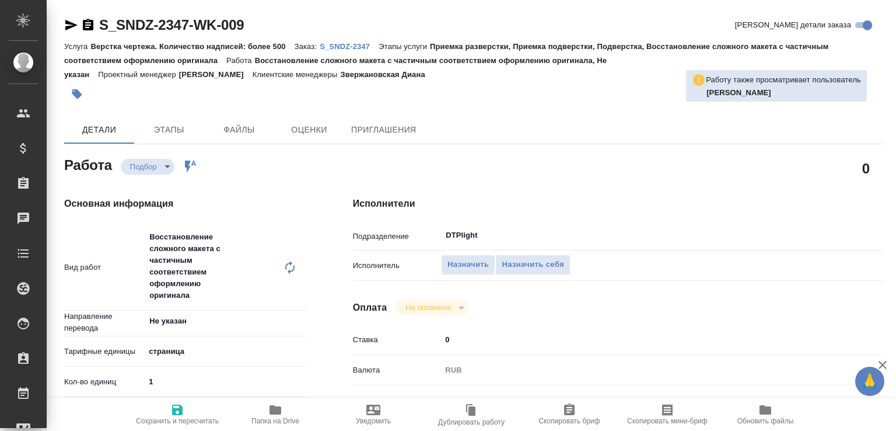
type textarea "x"
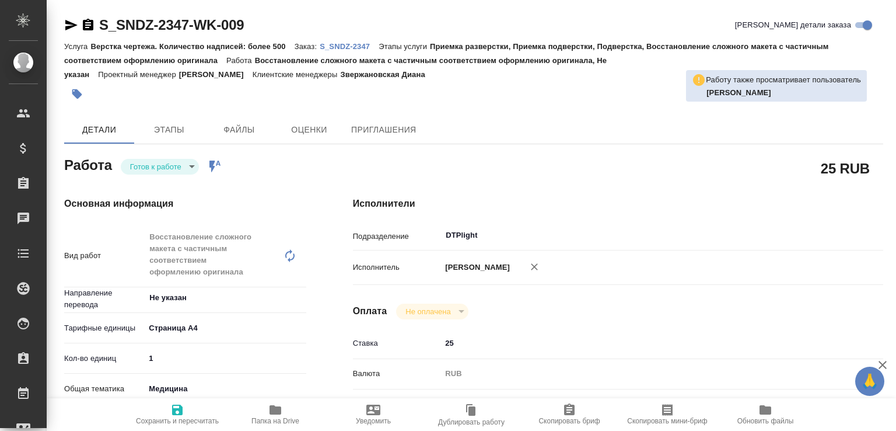
type textarea "x"
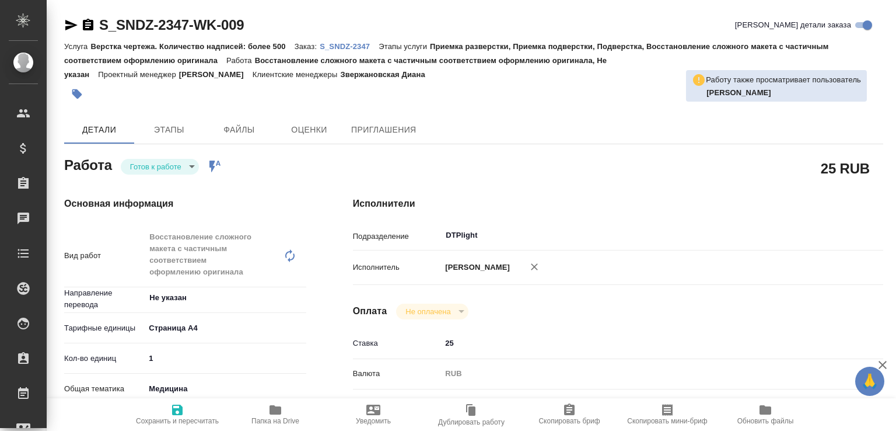
type textarea "x"
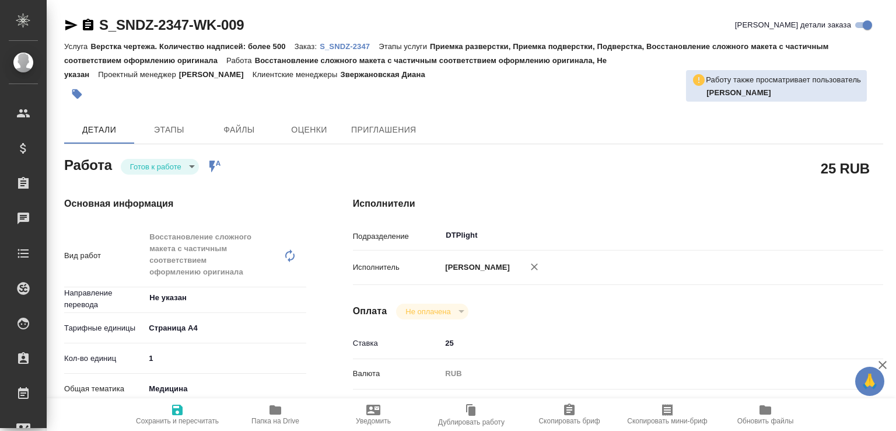
type textarea "x"
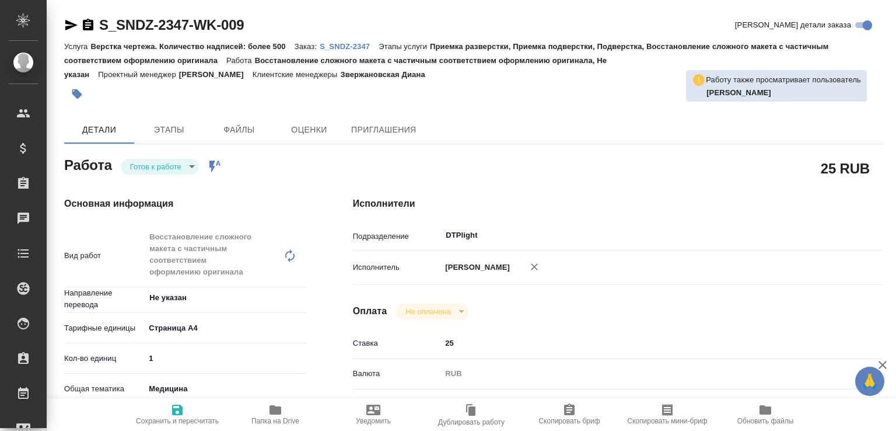
type textarea "x"
